Goal: Information Seeking & Learning: Learn about a topic

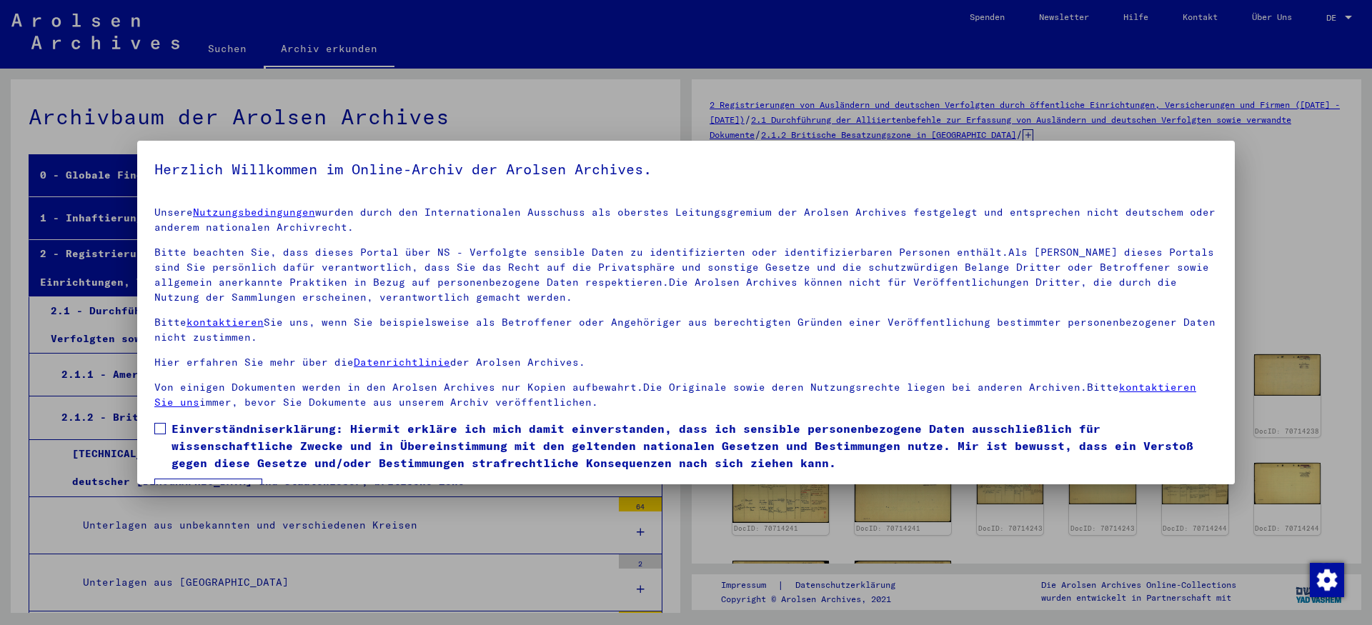
click at [164, 435] on span at bounding box center [159, 428] width 11 height 11
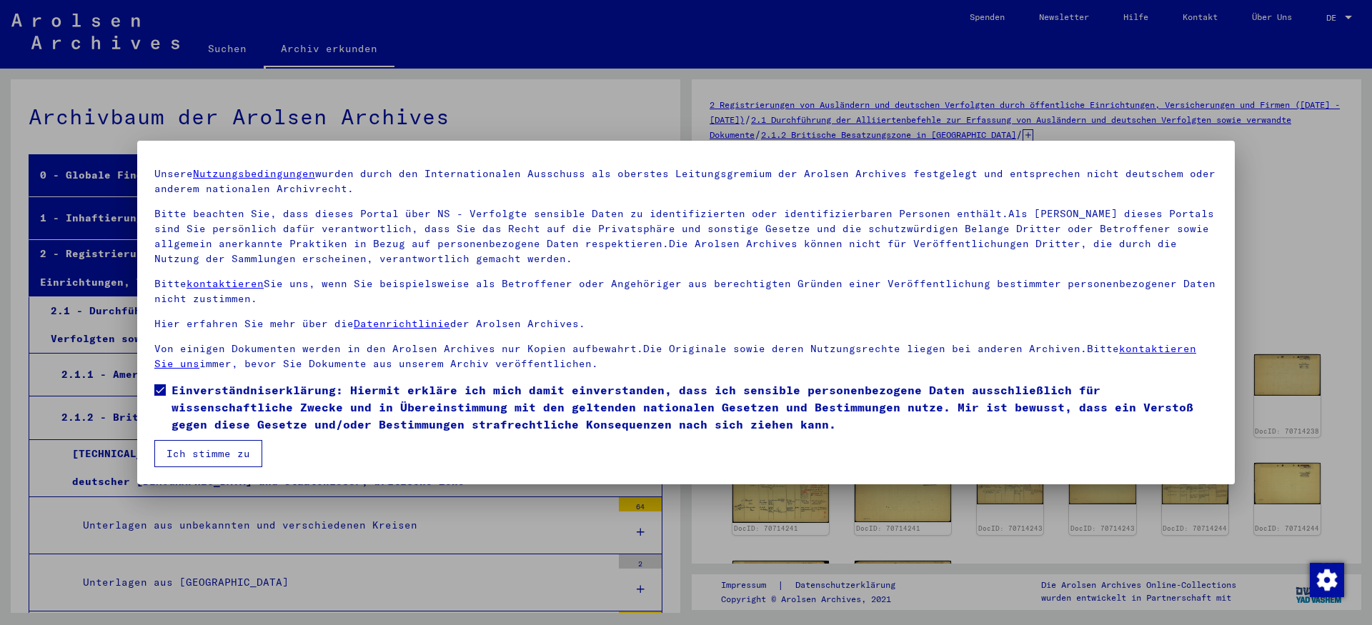
click at [244, 449] on button "Ich stimme zu" at bounding box center [208, 453] width 108 height 27
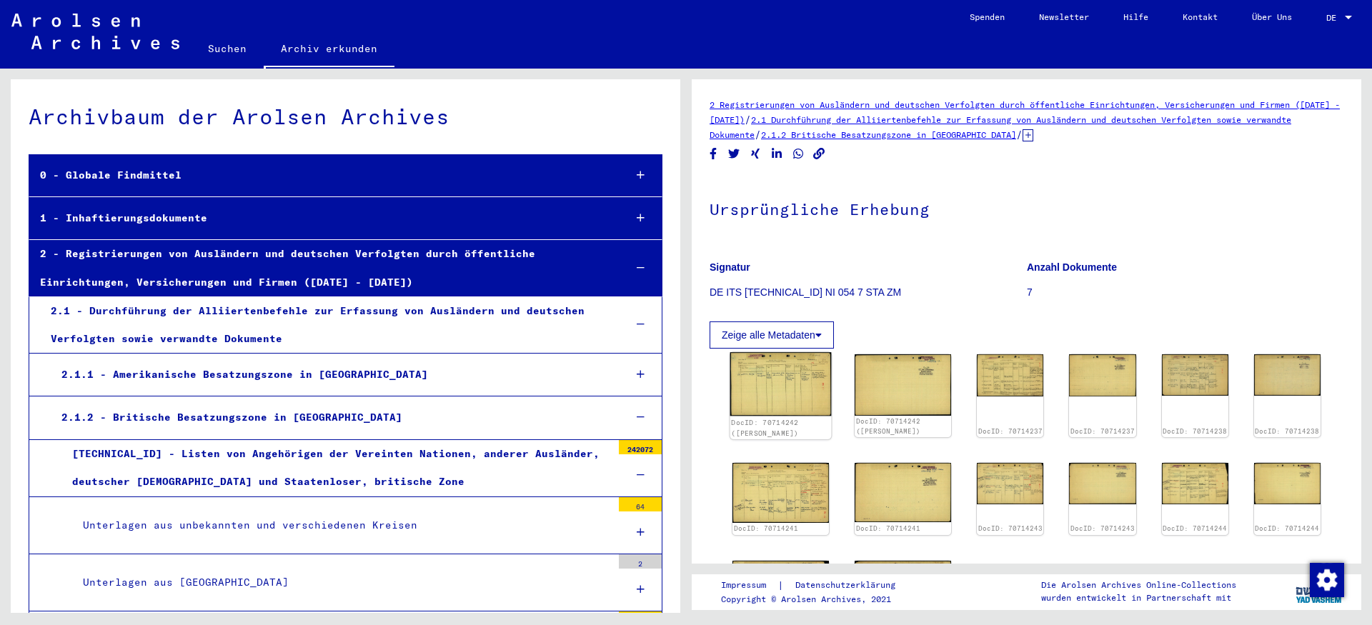
click at [781, 402] on img at bounding box center [780, 384] width 101 height 64
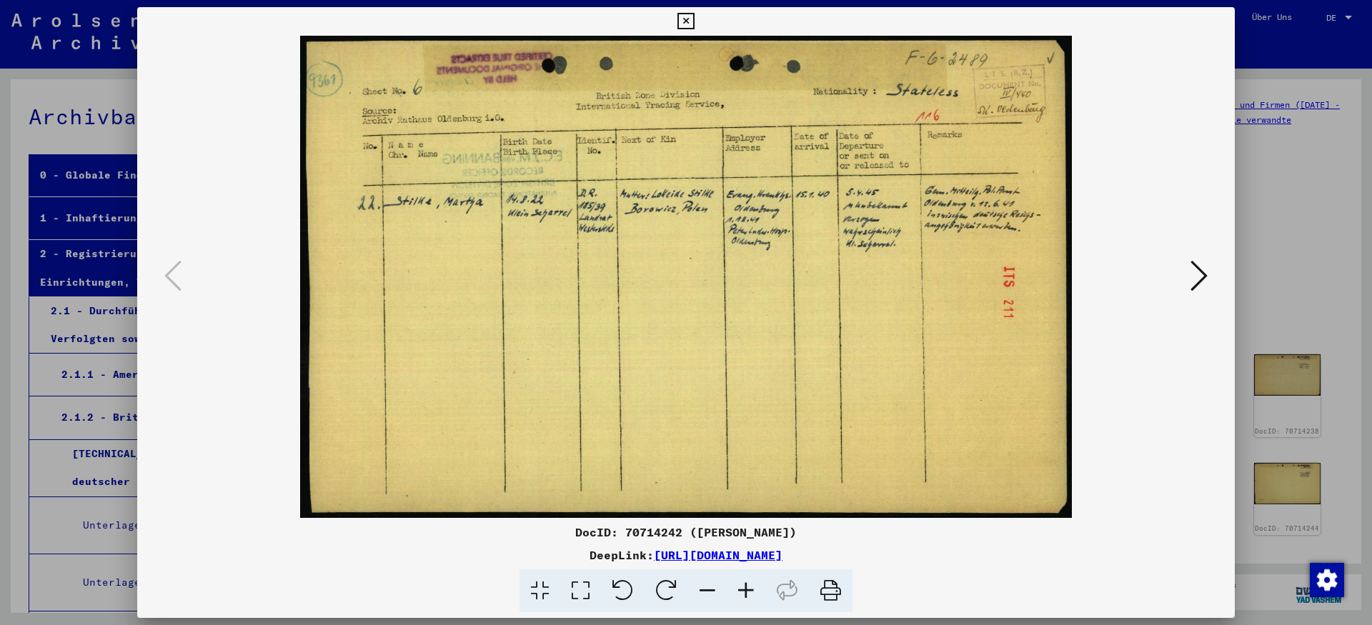
click at [1211, 275] on div at bounding box center [686, 277] width 1098 height 482
click at [1202, 271] on icon at bounding box center [1199, 276] width 17 height 34
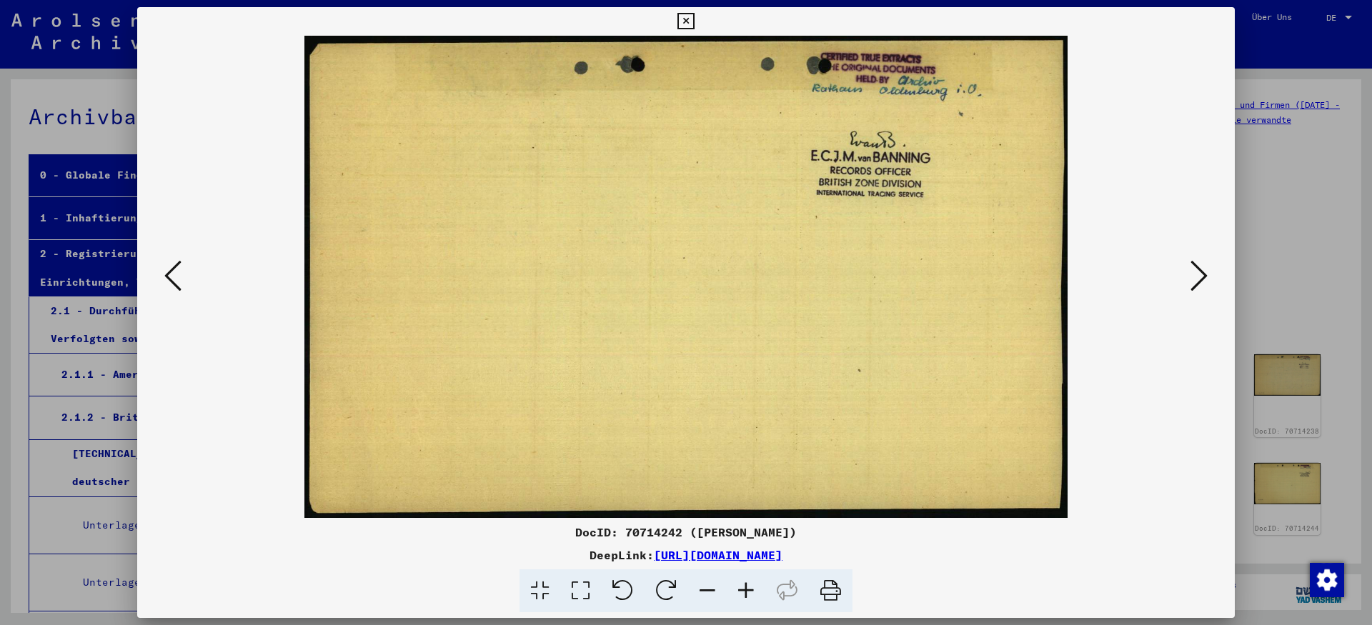
click at [1202, 271] on icon at bounding box center [1199, 276] width 17 height 34
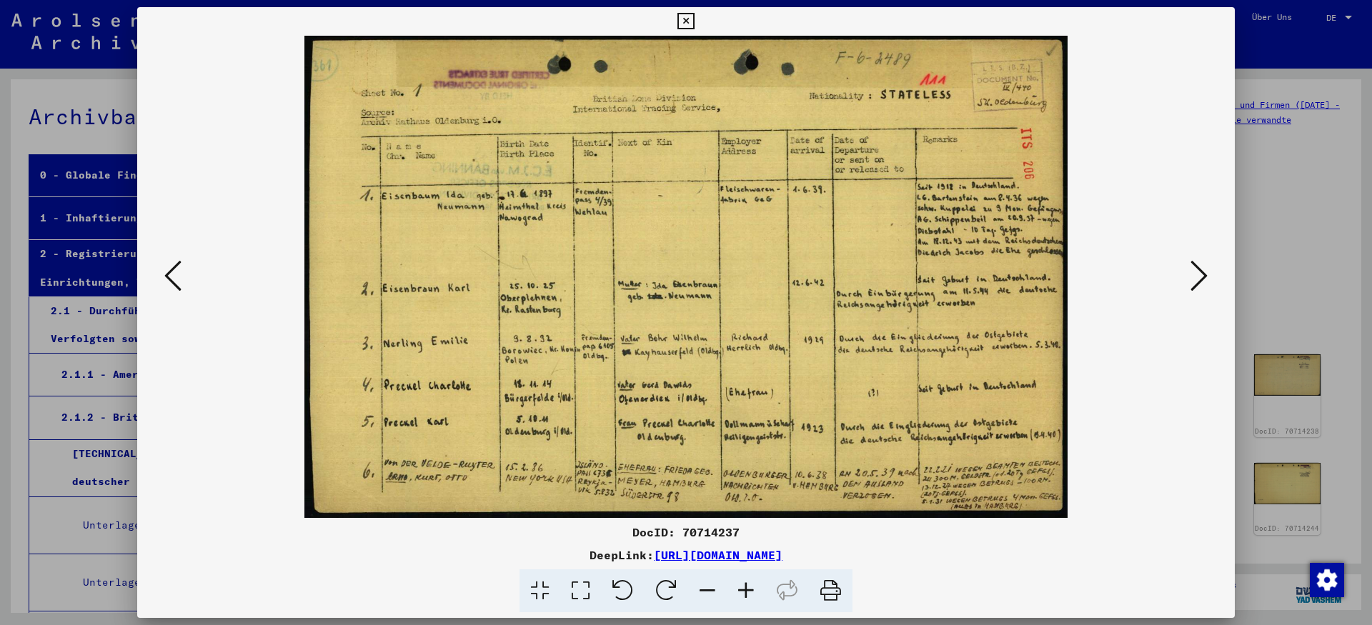
click at [1203, 274] on icon at bounding box center [1199, 276] width 17 height 34
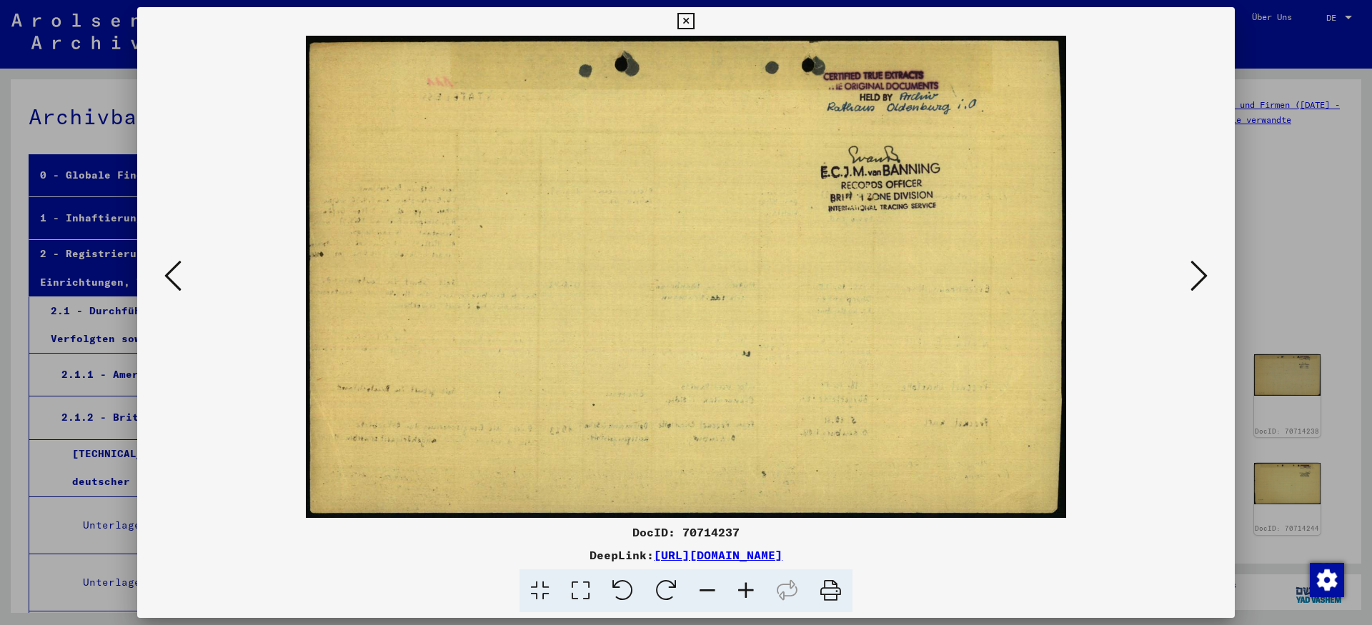
click at [1203, 274] on icon at bounding box center [1199, 276] width 17 height 34
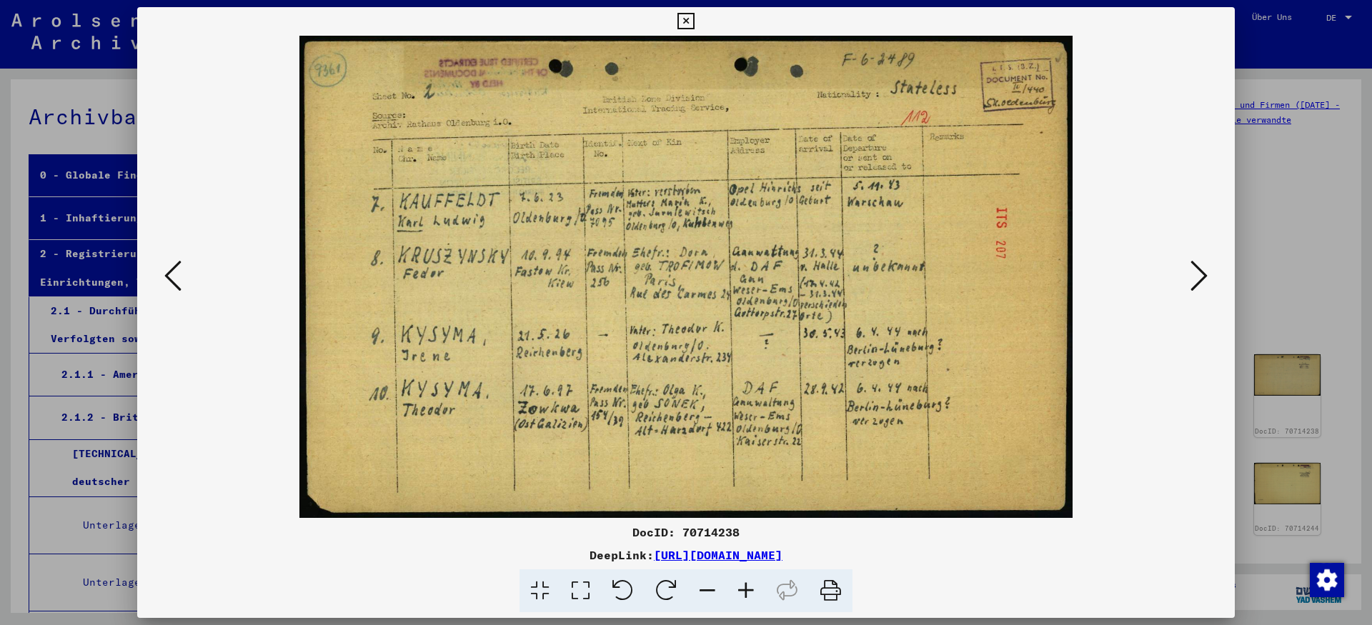
click at [1203, 274] on icon at bounding box center [1199, 276] width 17 height 34
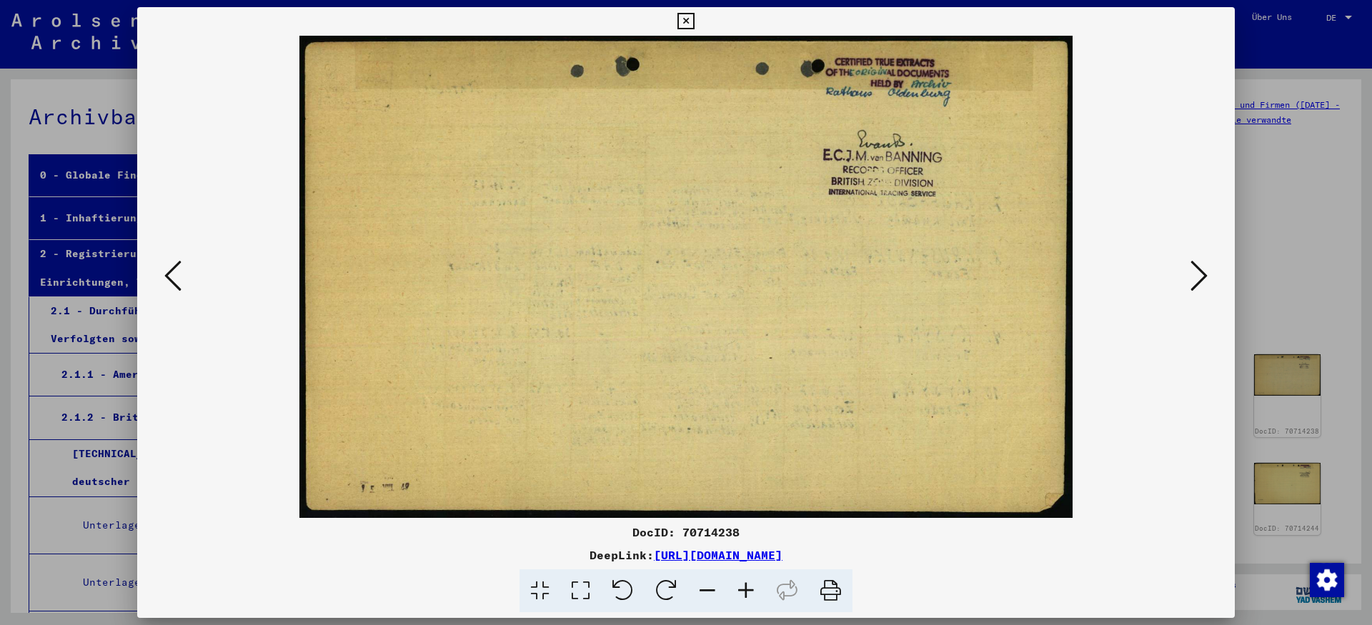
click at [1203, 274] on icon at bounding box center [1199, 276] width 17 height 34
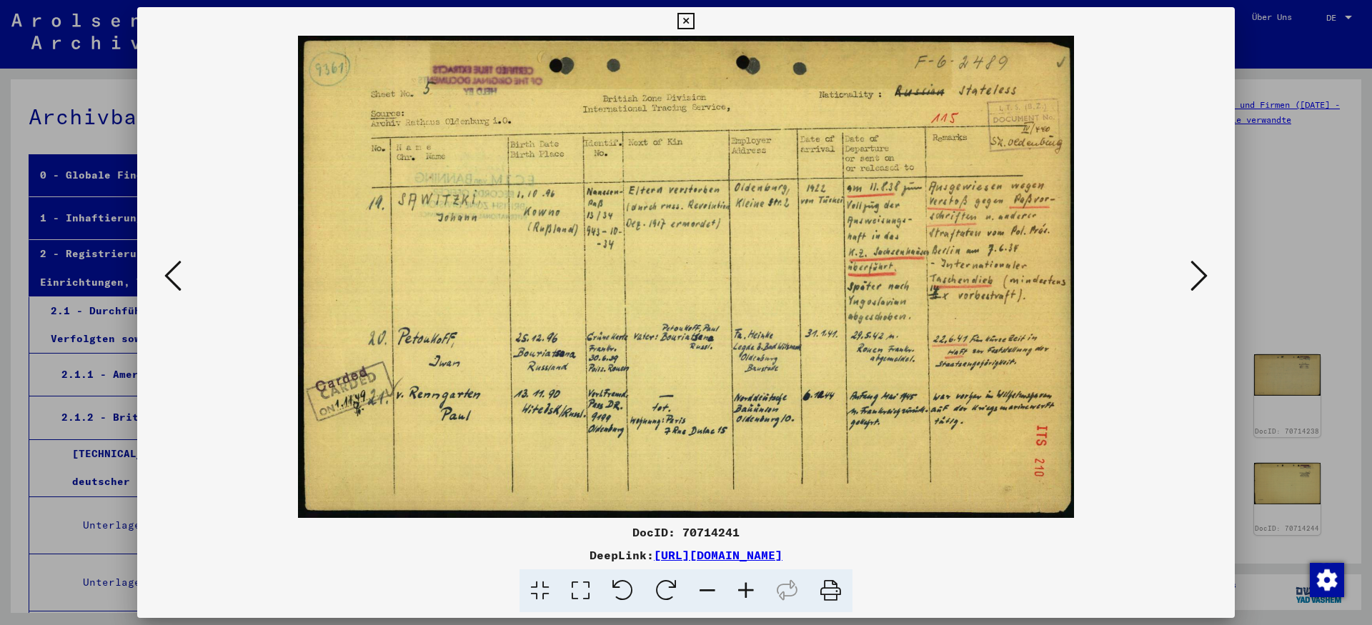
click at [1203, 274] on icon at bounding box center [1199, 276] width 17 height 34
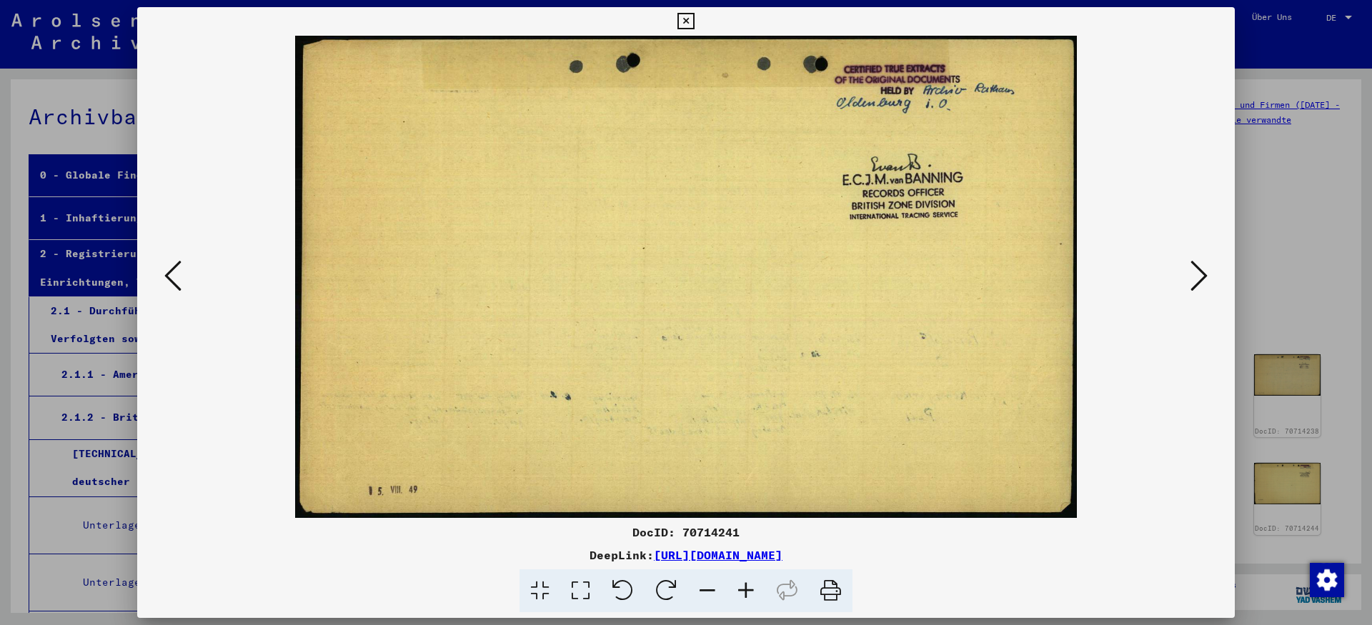
click at [1203, 274] on icon at bounding box center [1199, 276] width 17 height 34
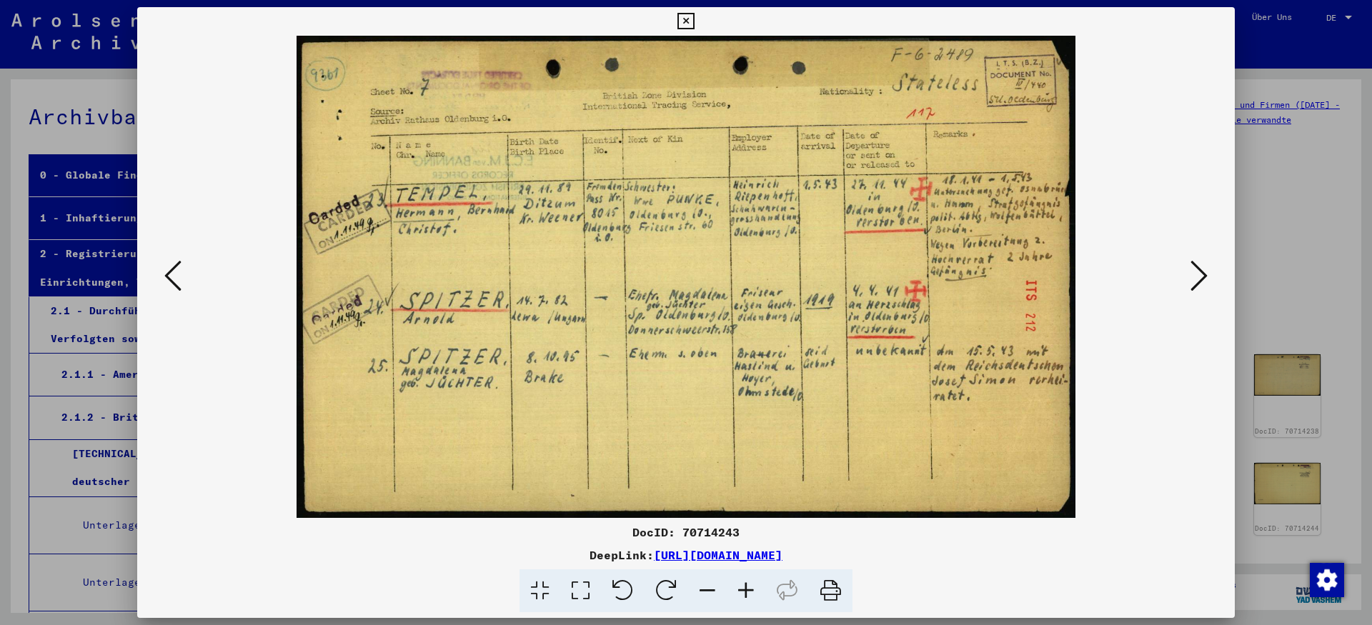
click at [1203, 274] on icon at bounding box center [1199, 276] width 17 height 34
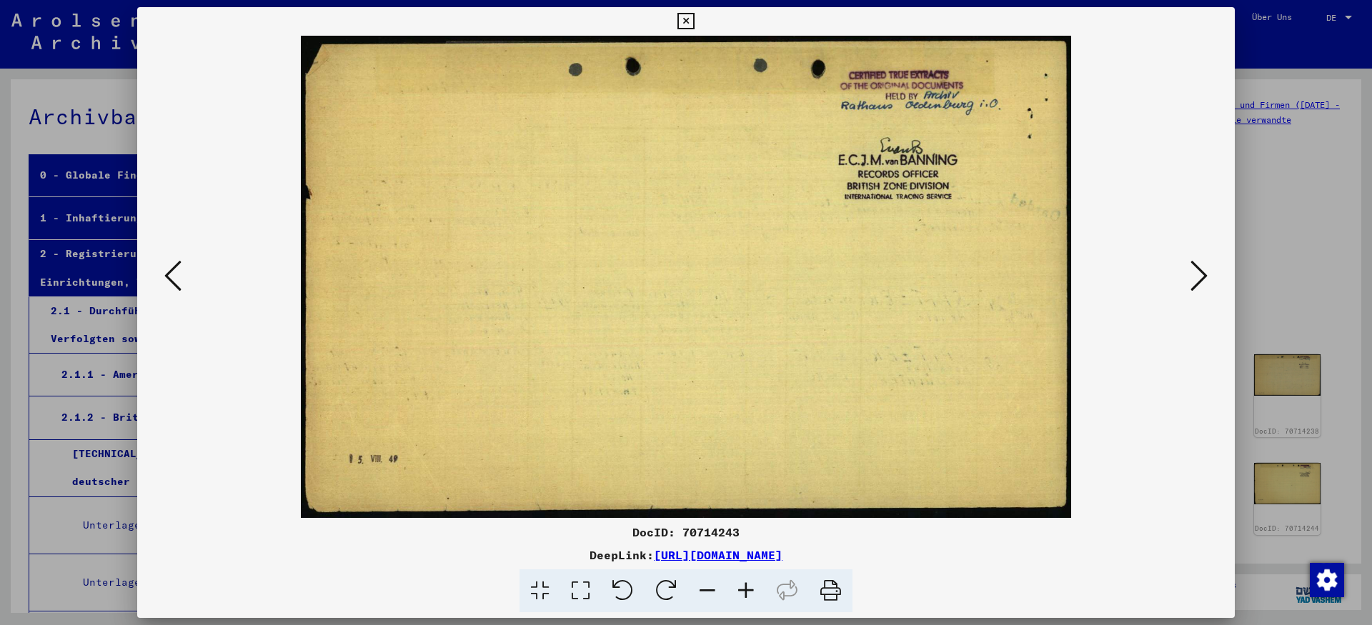
click at [1203, 274] on icon at bounding box center [1199, 276] width 17 height 34
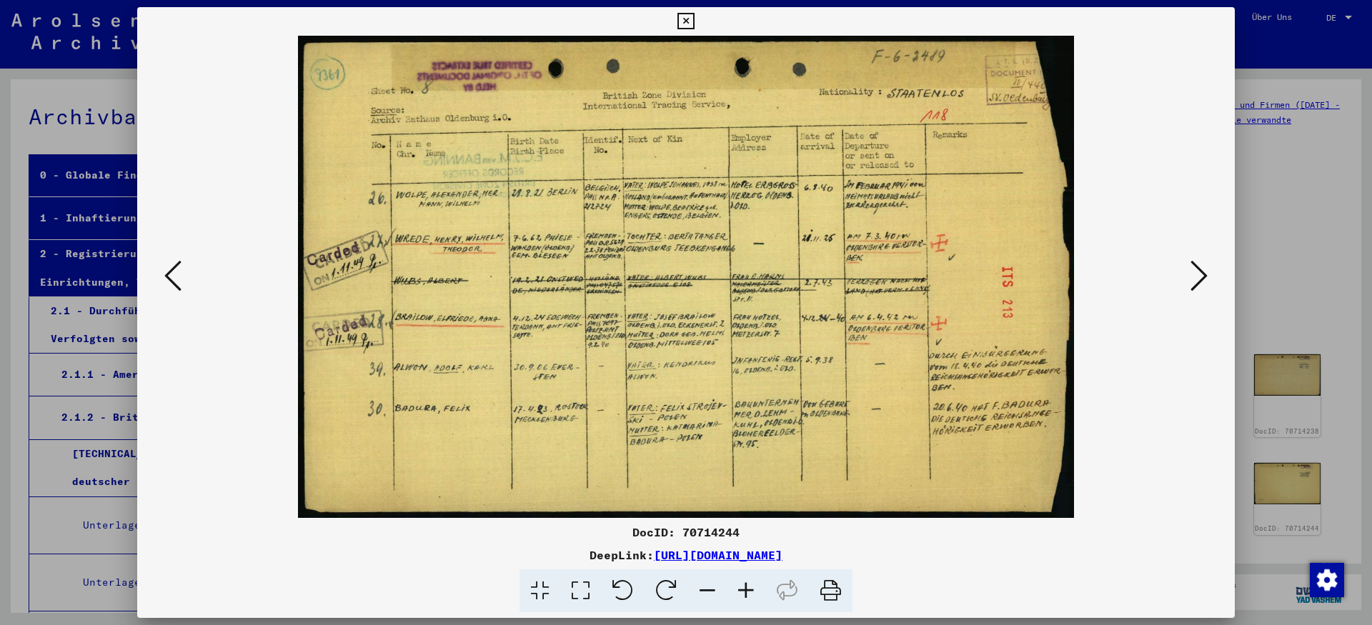
click at [1203, 274] on icon at bounding box center [1199, 276] width 17 height 34
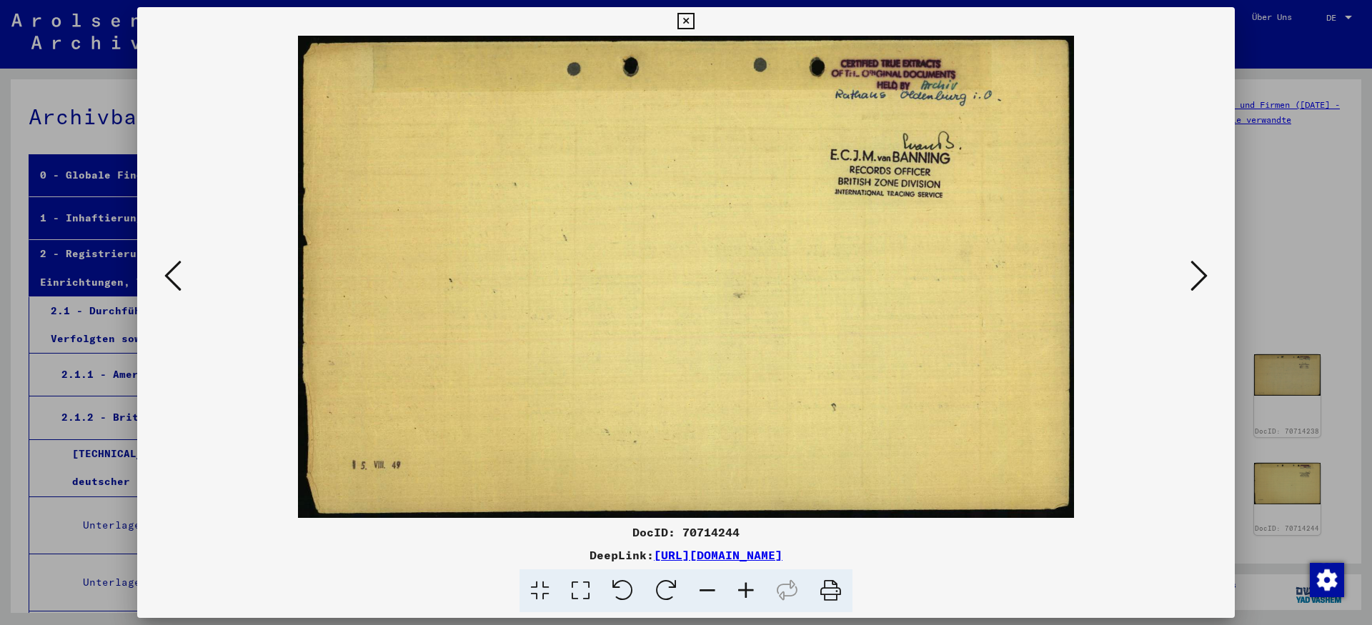
click at [1203, 274] on icon at bounding box center [1199, 276] width 17 height 34
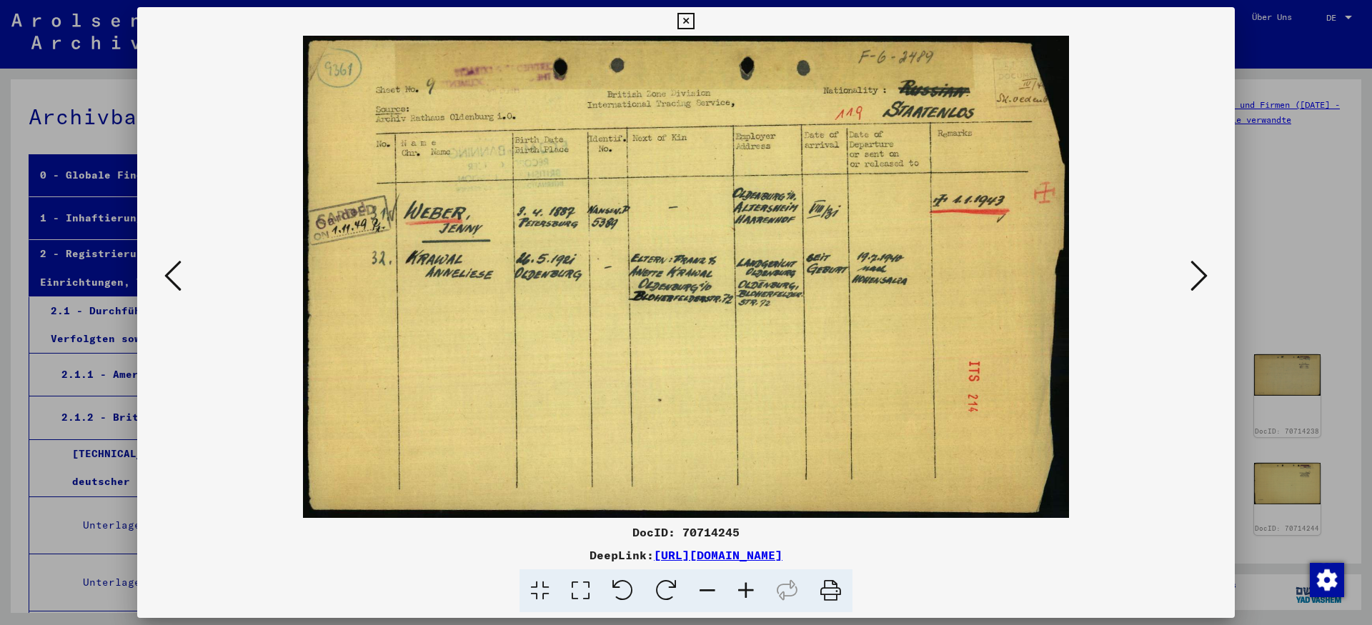
click at [1203, 274] on icon at bounding box center [1199, 276] width 17 height 34
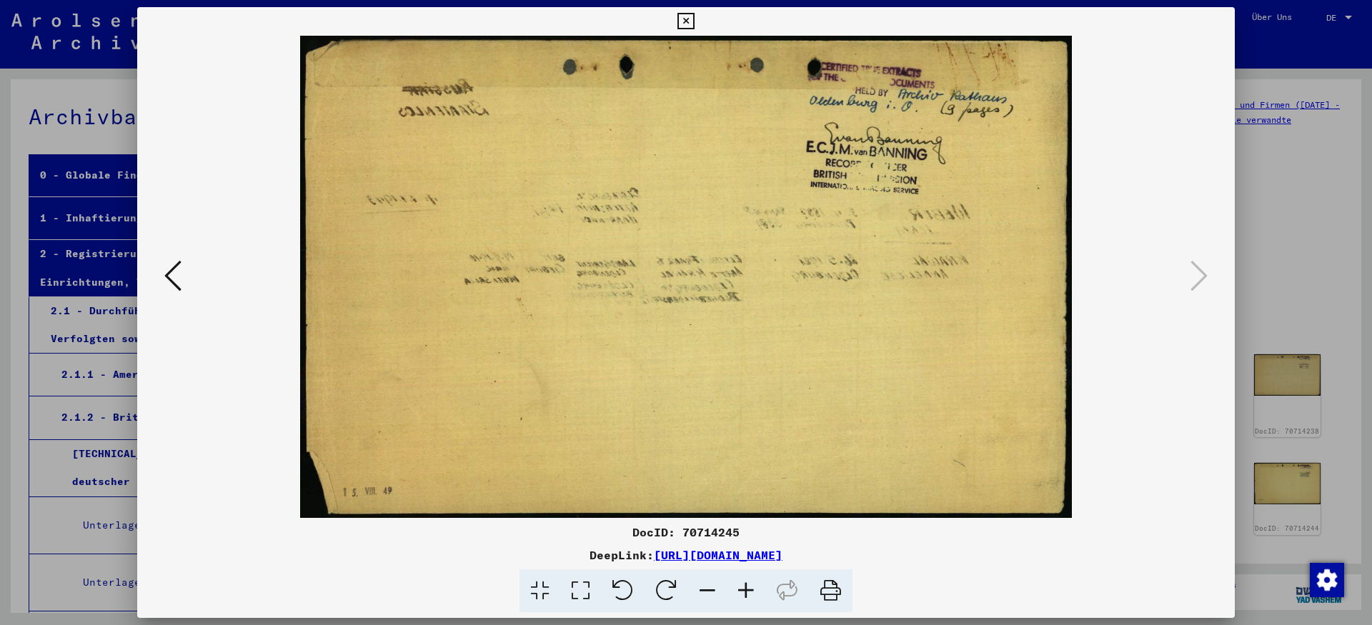
click at [694, 13] on icon at bounding box center [686, 21] width 16 height 17
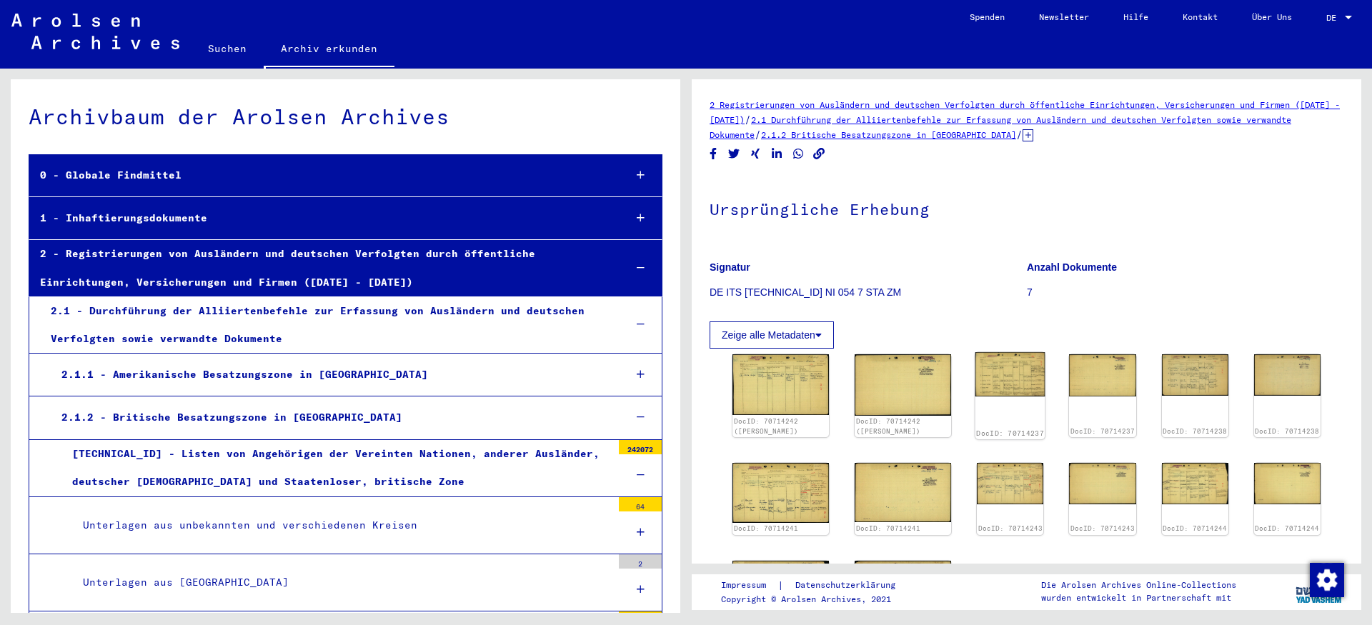
click at [980, 396] on img at bounding box center [1011, 374] width 70 height 44
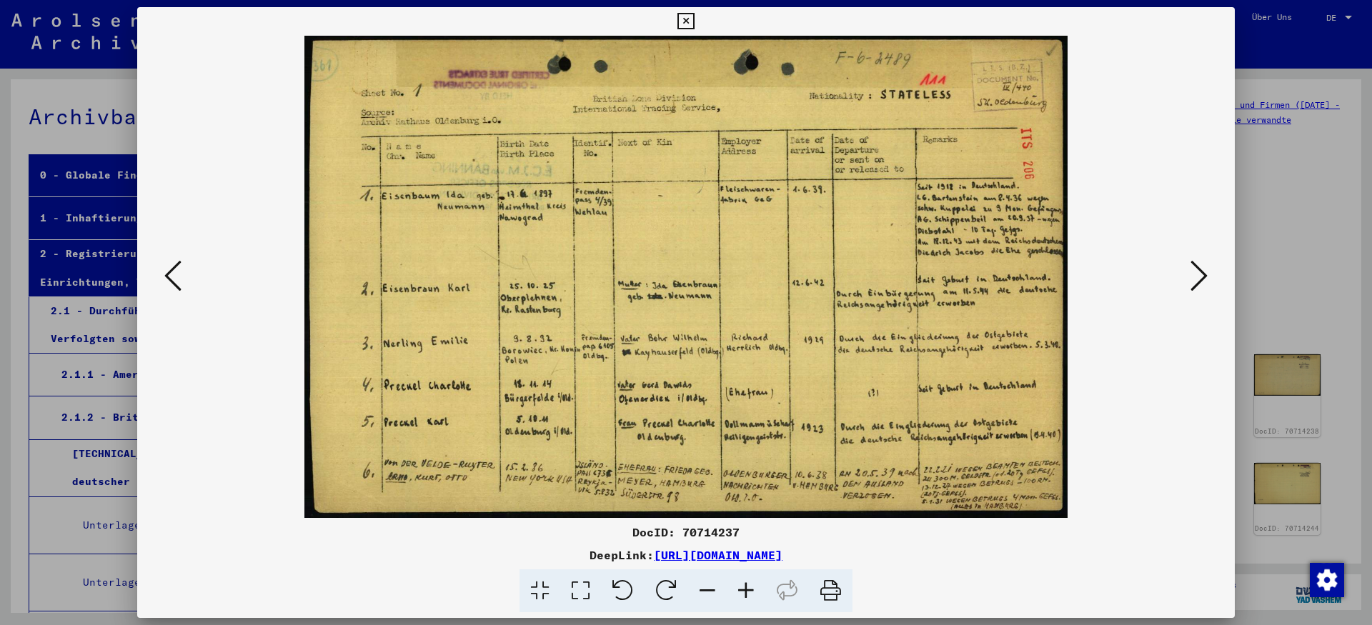
click at [753, 596] on icon at bounding box center [746, 592] width 39 height 44
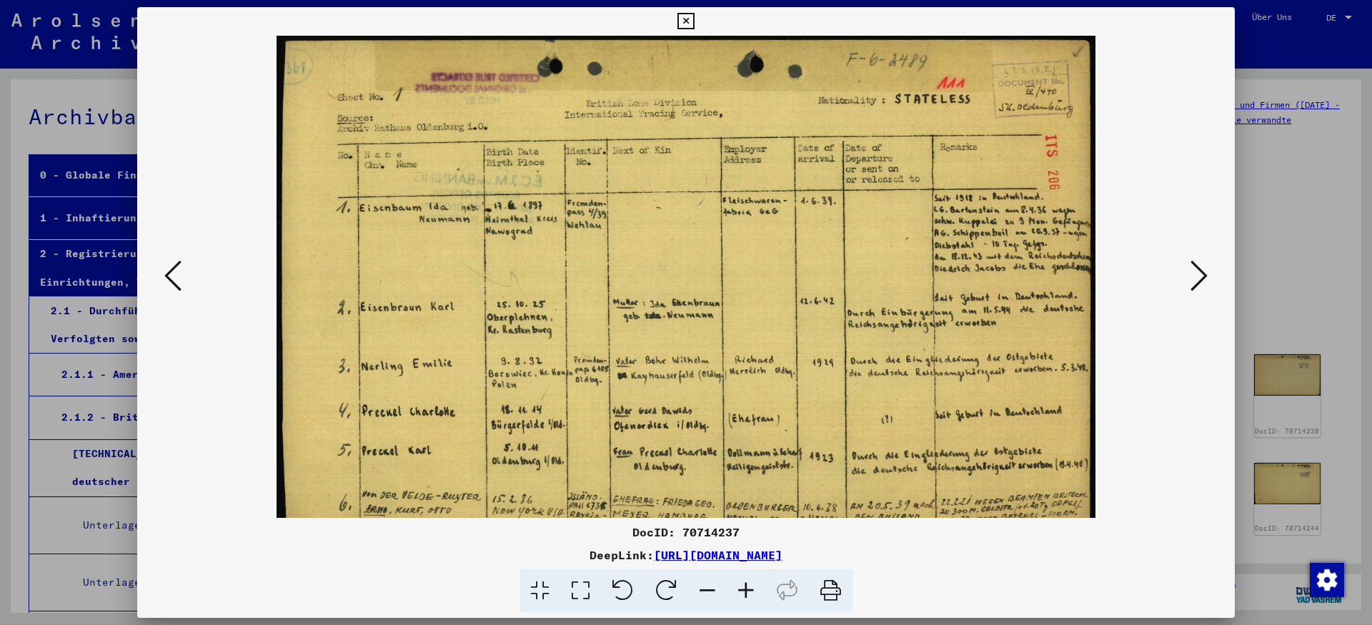
click at [753, 596] on icon at bounding box center [746, 592] width 39 height 44
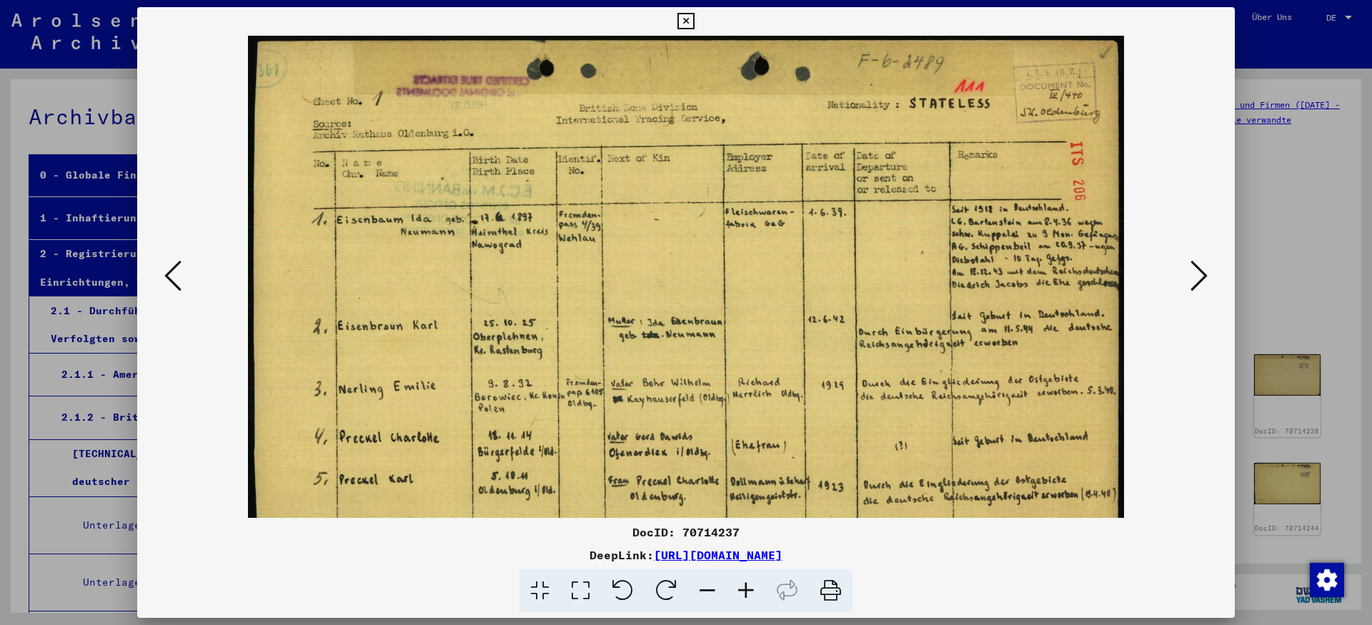
click at [753, 596] on icon at bounding box center [746, 592] width 39 height 44
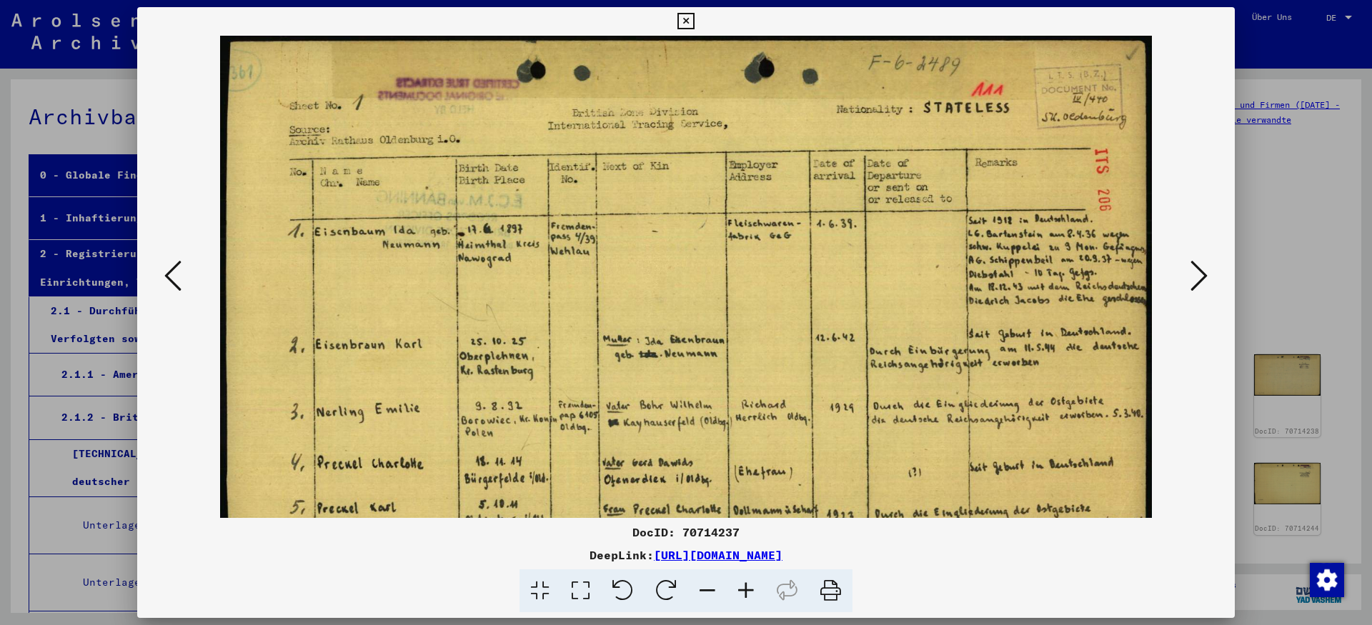
click at [753, 596] on icon at bounding box center [746, 592] width 39 height 44
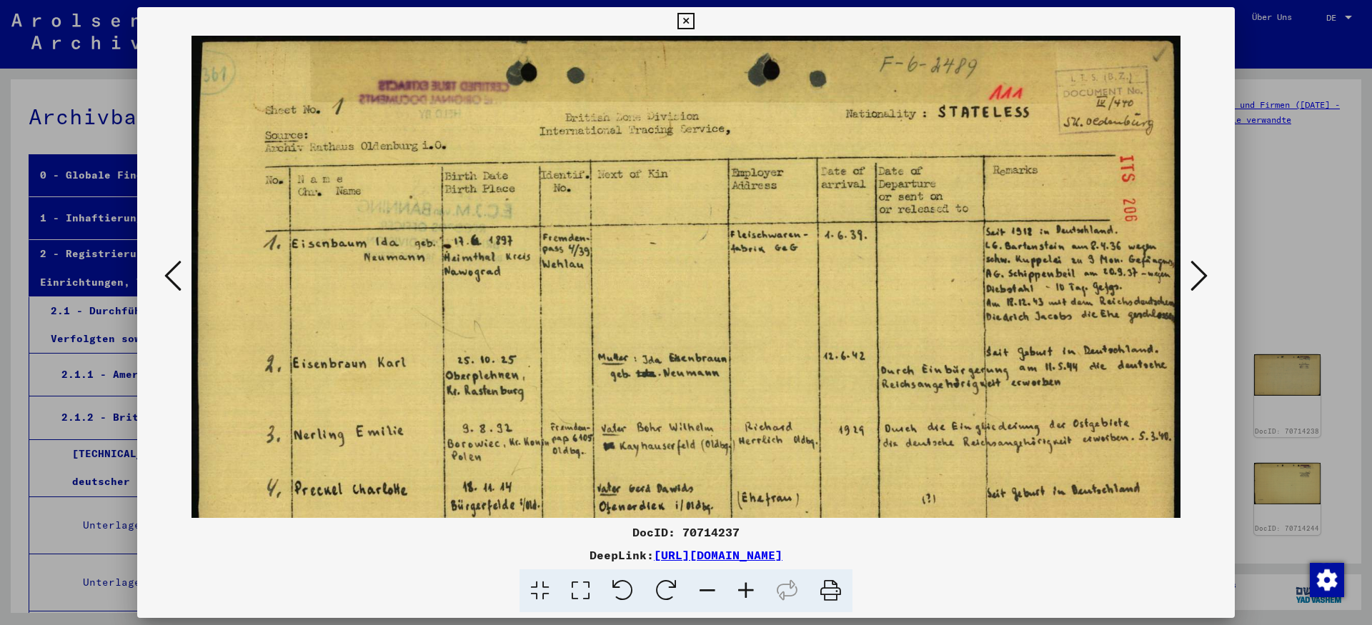
click at [753, 596] on icon at bounding box center [746, 592] width 39 height 44
